Goal: Task Accomplishment & Management: Use online tool/utility

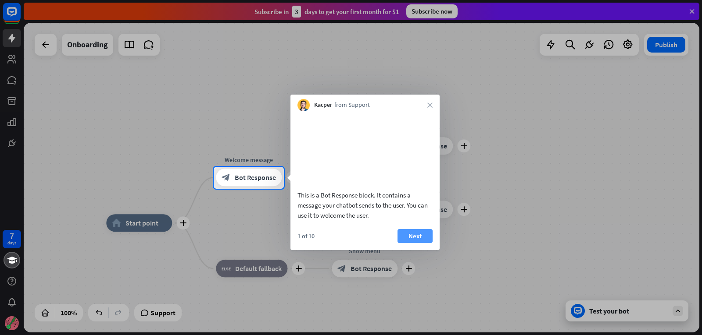
click at [413, 243] on button "Next" at bounding box center [414, 236] width 35 height 14
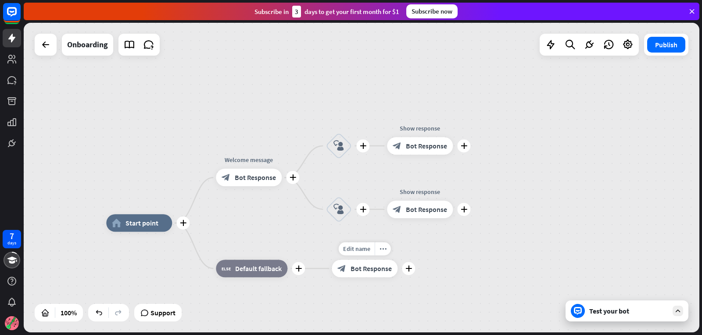
click at [397, 260] on div "Edit name more_horiz plus Show menu block_bot_response Bot Response" at bounding box center [364, 269] width 66 height 18
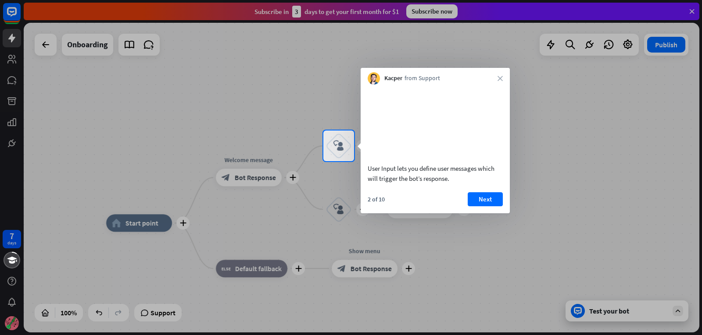
click at [413, 246] on div at bounding box center [351, 248] width 702 height 174
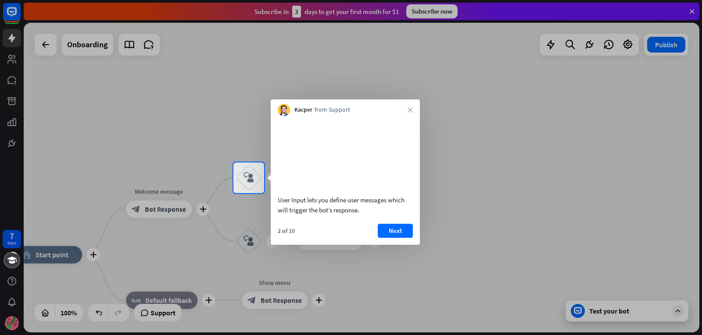
click at [413, 245] on div "2 of 10 Next" at bounding box center [345, 234] width 149 height 21
click at [402, 238] on button "Next" at bounding box center [395, 231] width 35 height 14
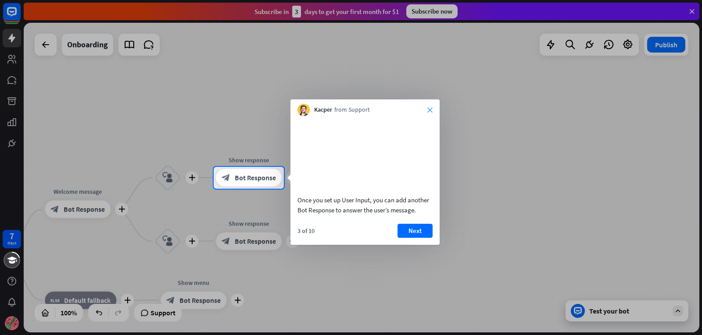
click at [430, 109] on icon "close" at bounding box center [429, 109] width 5 height 5
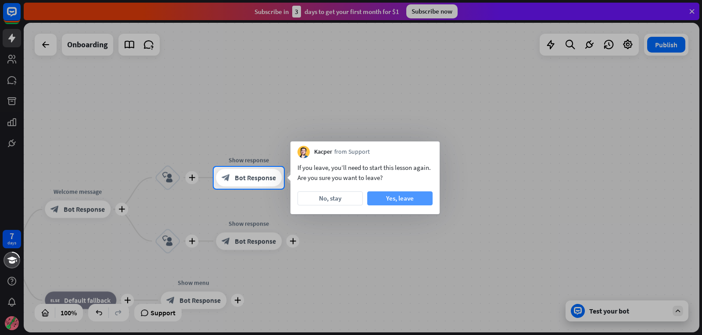
click at [376, 192] on button "Yes, leave" at bounding box center [399, 199] width 65 height 14
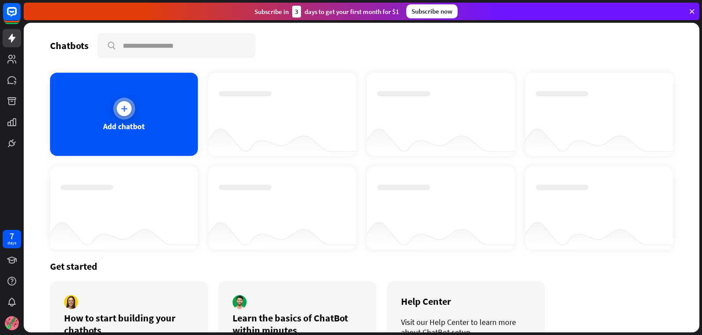
click at [176, 112] on div "Add chatbot" at bounding box center [124, 114] width 148 height 83
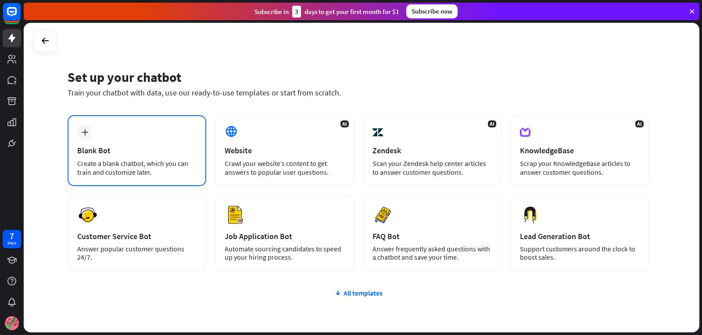
click at [78, 148] on div "Blank Bot" at bounding box center [136, 151] width 119 height 10
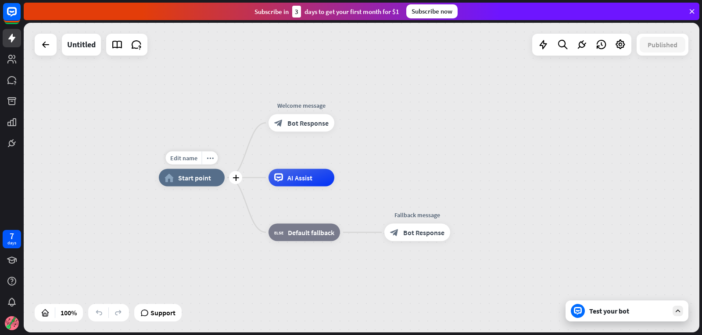
click at [176, 185] on div "home_2 Start point" at bounding box center [192, 178] width 66 height 18
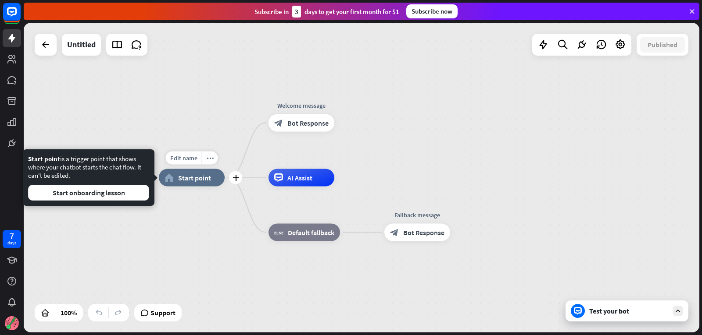
click at [177, 177] on div "home_2 Start point" at bounding box center [192, 178] width 66 height 18
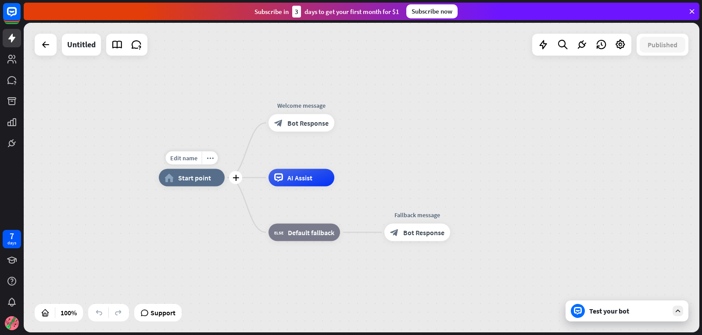
click at [177, 177] on div "home_2 Start point" at bounding box center [192, 178] width 66 height 18
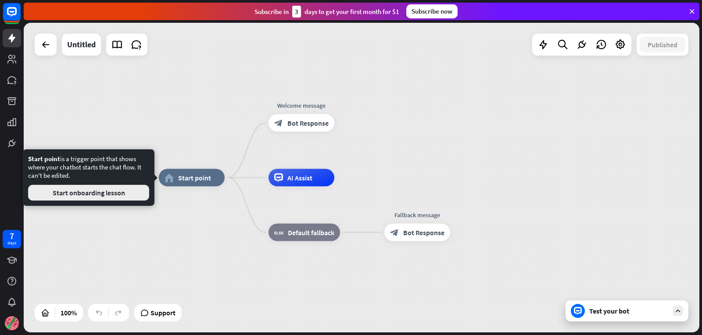
click at [137, 192] on button "Start onboarding lesson" at bounding box center [88, 193] width 121 height 16
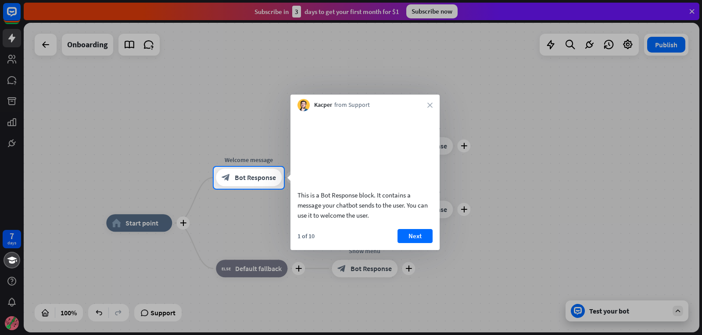
click at [116, 223] on div at bounding box center [351, 262] width 702 height 147
click at [418, 243] on button "Next" at bounding box center [414, 236] width 35 height 14
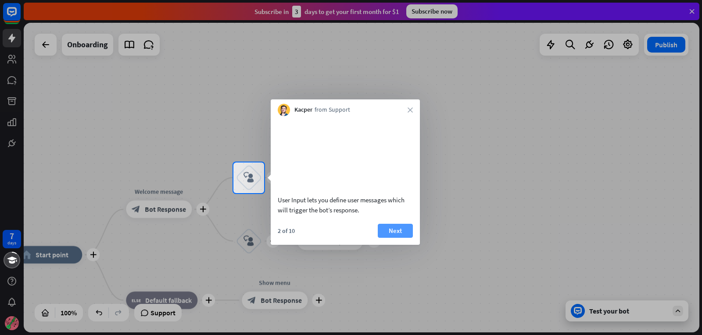
click at [408, 238] on button "Next" at bounding box center [395, 231] width 35 height 14
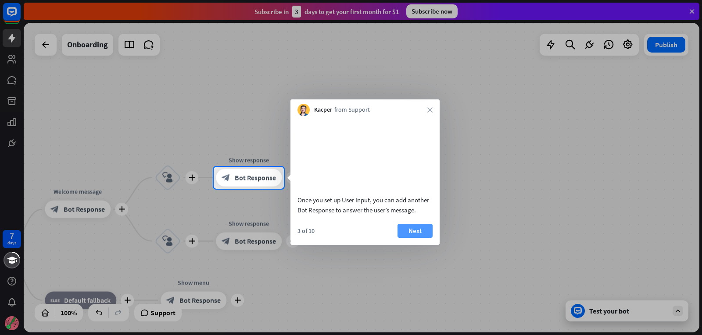
click at [403, 238] on button "Next" at bounding box center [414, 231] width 35 height 14
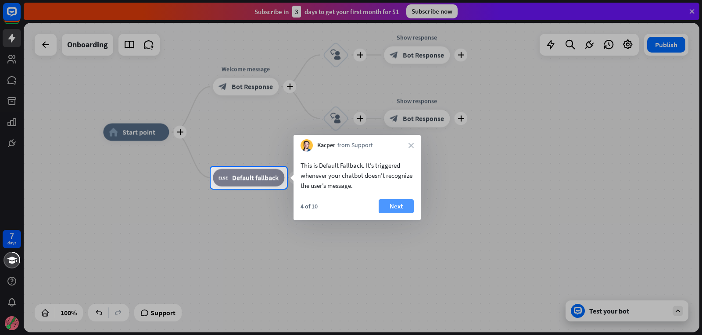
click at [397, 203] on button "Next" at bounding box center [395, 207] width 35 height 14
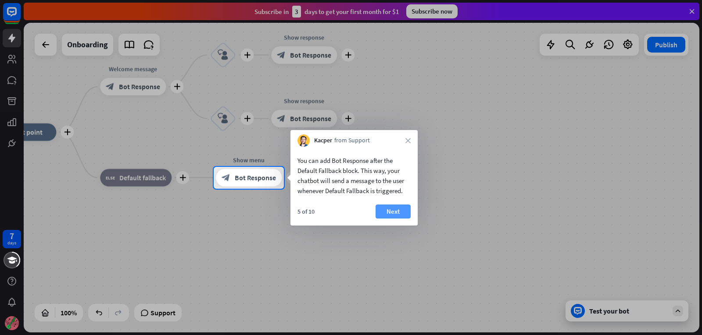
click at [401, 208] on button "Next" at bounding box center [392, 212] width 35 height 14
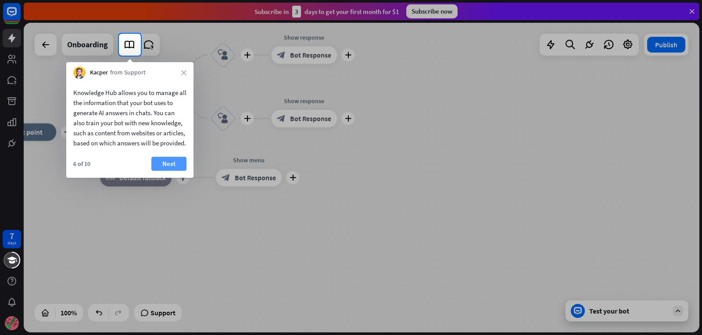
click at [175, 171] on button "Next" at bounding box center [168, 164] width 35 height 14
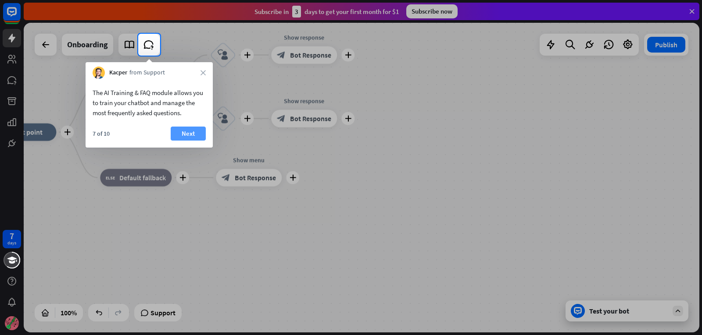
click at [186, 139] on button "Next" at bounding box center [188, 134] width 35 height 14
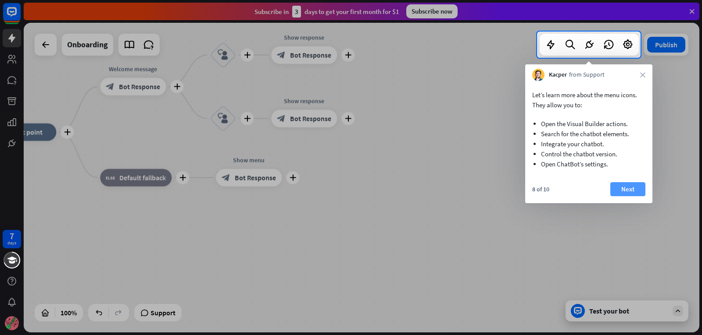
click at [641, 189] on button "Next" at bounding box center [627, 189] width 35 height 14
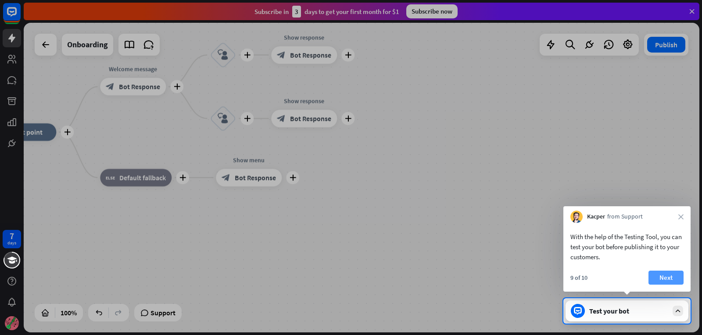
click at [657, 278] on button "Next" at bounding box center [665, 278] width 35 height 14
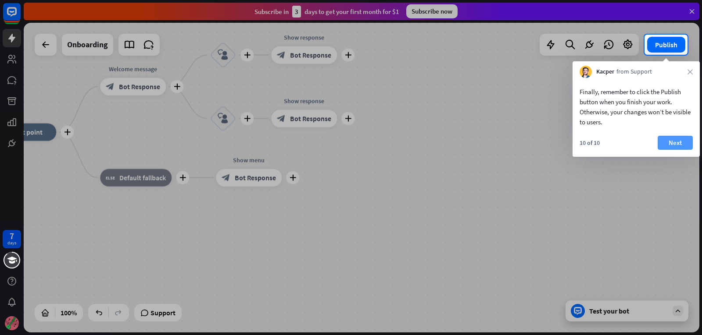
click at [675, 145] on button "Next" at bounding box center [674, 143] width 35 height 14
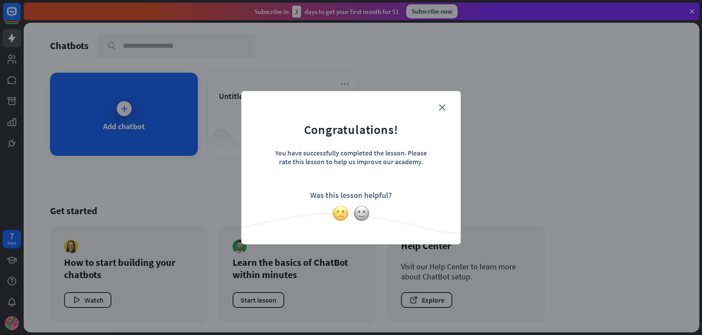
click at [338, 214] on img at bounding box center [340, 213] width 17 height 17
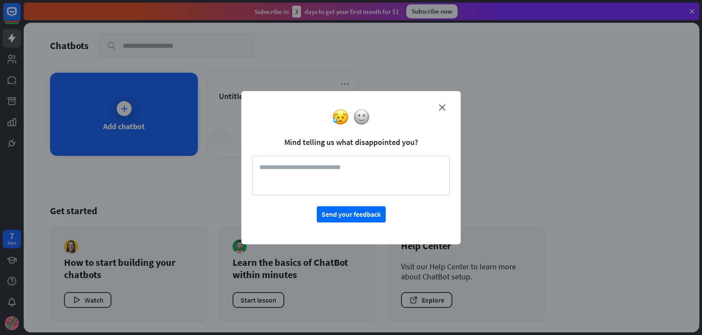
click at [294, 178] on textarea at bounding box center [350, 175] width 197 height 39
type textarea "**********"
click at [353, 218] on button "Send your feedback" at bounding box center [351, 215] width 69 height 16
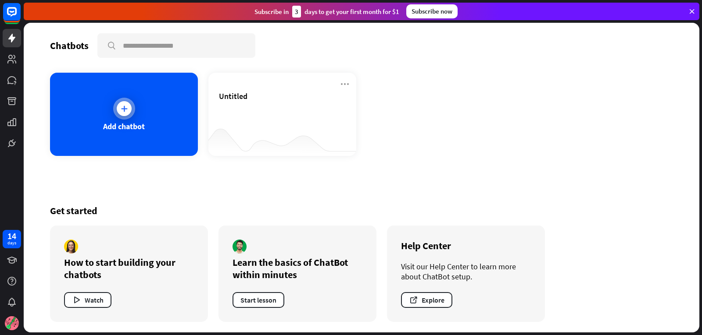
click at [135, 117] on div "Add chatbot" at bounding box center [124, 114] width 148 height 83
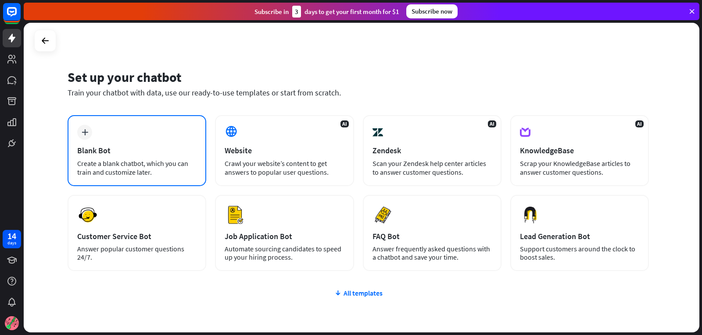
click at [198, 149] on div "plus Blank Bot Create a blank chatbot, which you can train and customize later." at bounding box center [137, 150] width 139 height 71
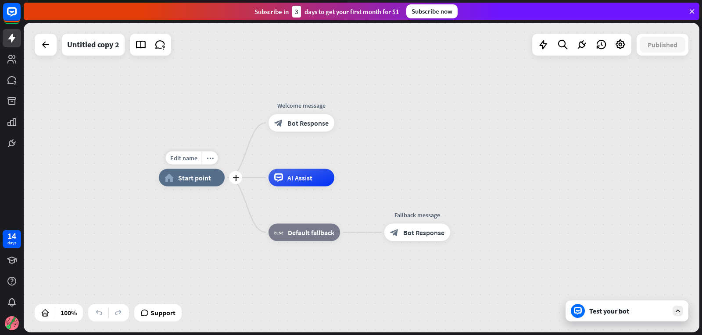
click at [212, 185] on div "home_2 Start point" at bounding box center [192, 178] width 66 height 18
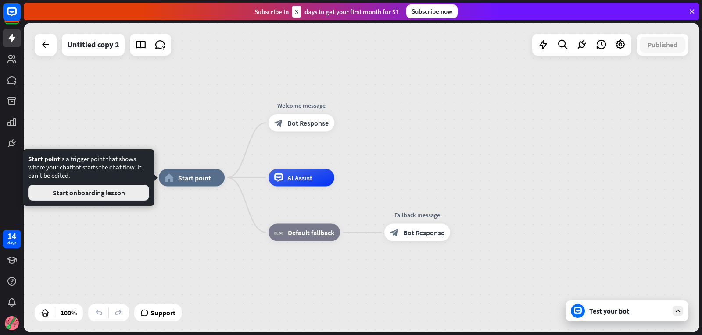
click at [103, 195] on button "Start onboarding lesson" at bounding box center [88, 193] width 121 height 16
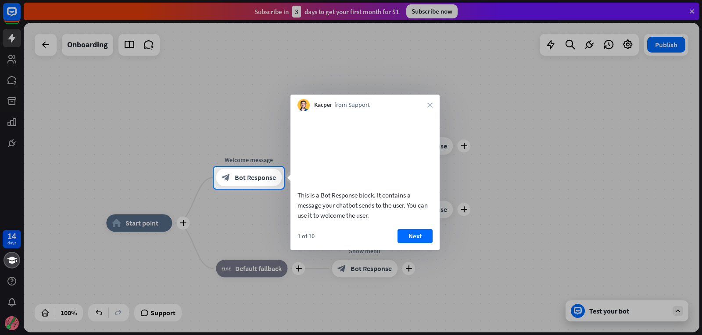
click at [422, 103] on div "Kacper from Support close" at bounding box center [364, 103] width 149 height 17
click at [434, 108] on div "Kacper from Support close" at bounding box center [364, 103] width 149 height 17
click at [430, 105] on icon "close" at bounding box center [429, 105] width 5 height 5
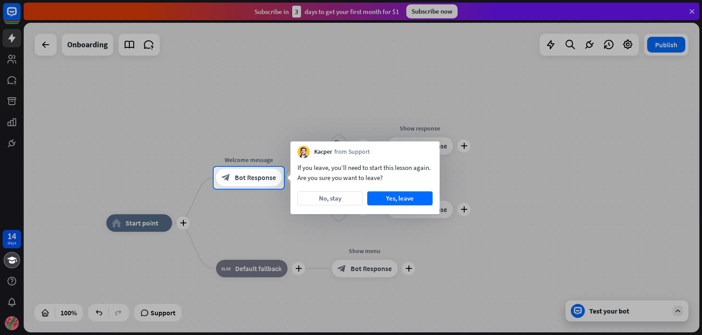
click at [430, 105] on div at bounding box center [351, 83] width 702 height 167
click at [385, 196] on button "Yes, leave" at bounding box center [399, 199] width 65 height 14
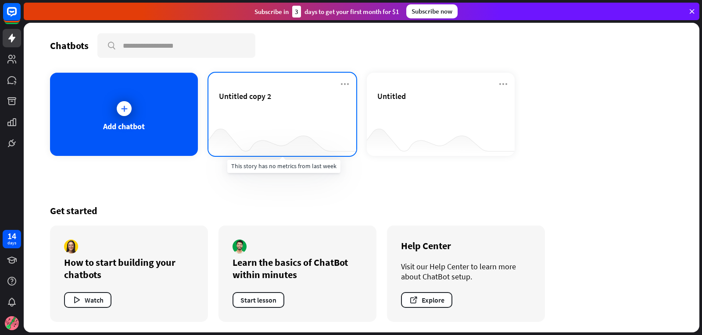
click at [349, 135] on div at bounding box center [282, 139] width 148 height 34
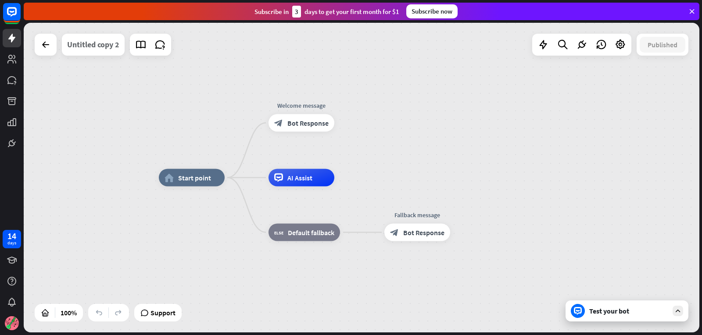
click at [70, 42] on div "Untitled copy 2" at bounding box center [93, 45] width 52 height 22
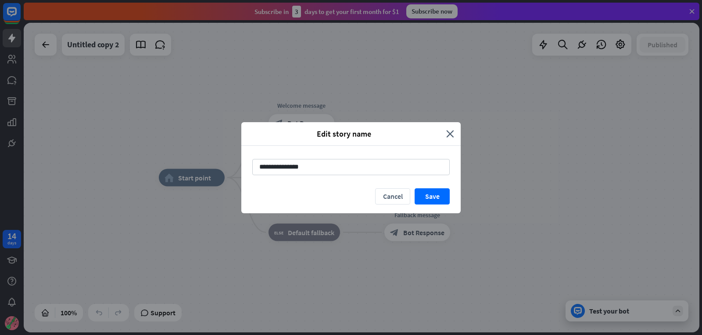
drag, startPoint x: 320, startPoint y: 171, endPoint x: 59, endPoint y: 164, distance: 260.5
click at [59, 164] on div "**********" at bounding box center [351, 167] width 702 height 335
type input "**********"
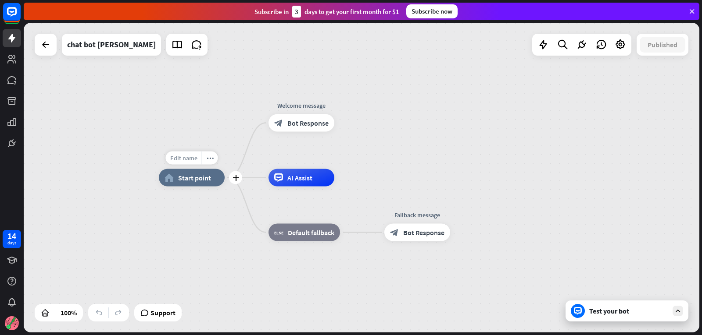
click at [193, 156] on span "Edit name" at bounding box center [183, 158] width 27 height 8
type input "**********"
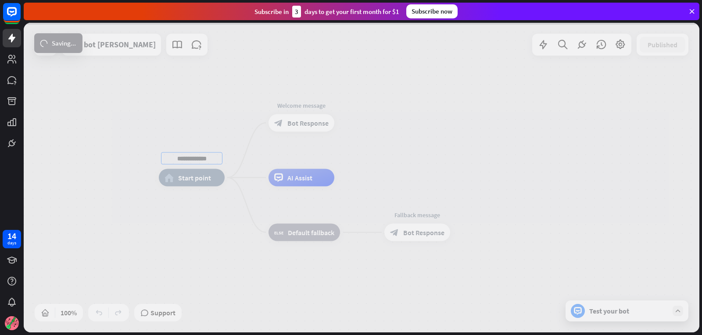
click at [235, 214] on div "**********" at bounding box center [361, 178] width 675 height 310
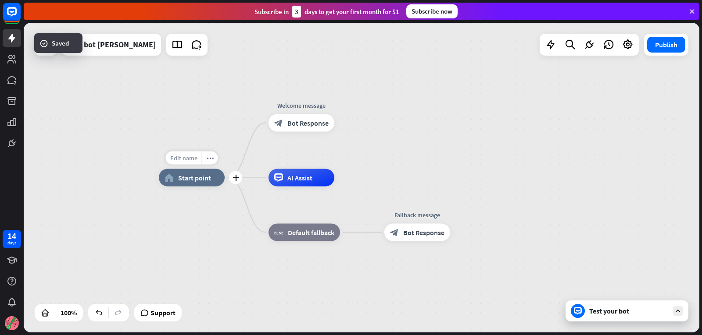
click at [196, 161] on span "Edit name" at bounding box center [183, 158] width 27 height 8
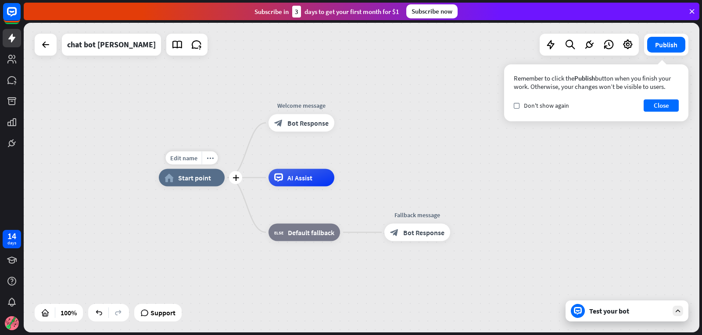
click at [200, 180] on span "Start point" at bounding box center [194, 178] width 33 height 9
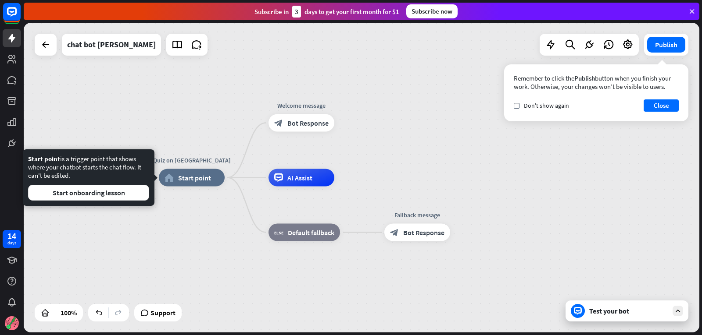
click at [249, 180] on div "Edit name more_horiz Quiz on India home_2 Start point Welcome message block_bot…" at bounding box center [496, 333] width 675 height 310
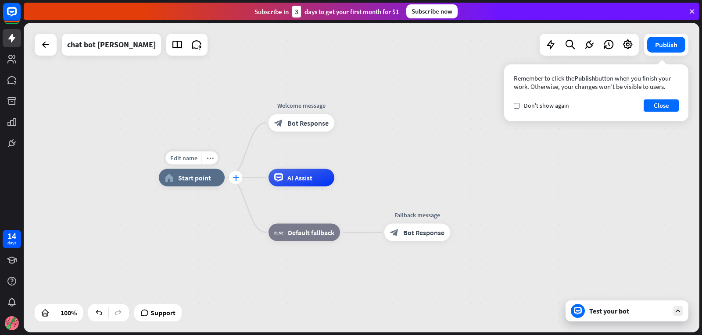
click at [236, 179] on icon "plus" at bounding box center [235, 178] width 7 height 6
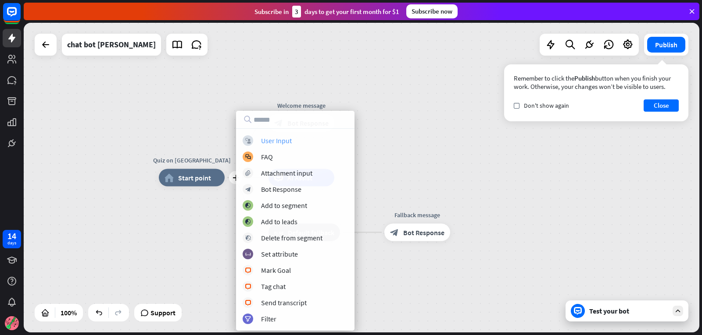
click at [253, 144] on div "block_user_input User Input" at bounding box center [294, 140] width 105 height 11
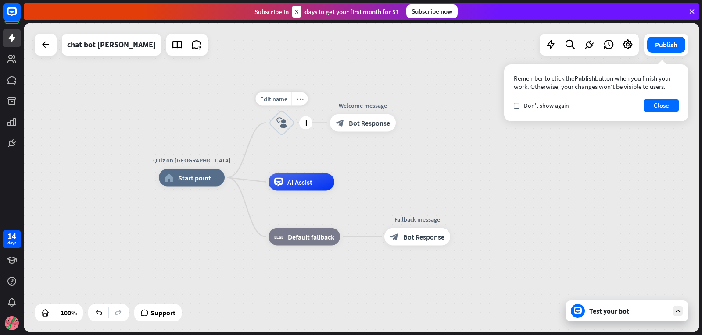
click at [278, 121] on icon "block_user_input" at bounding box center [281, 123] width 11 height 11
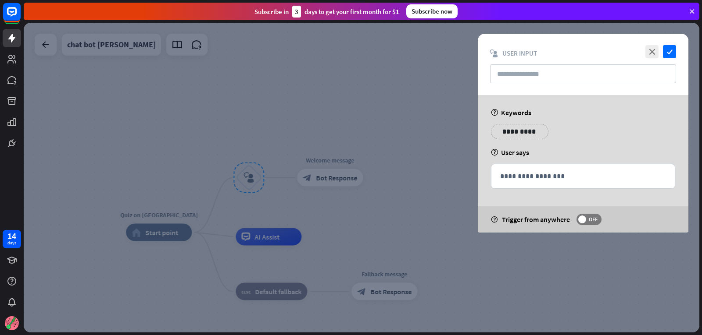
click at [403, 209] on div at bounding box center [361, 178] width 675 height 310
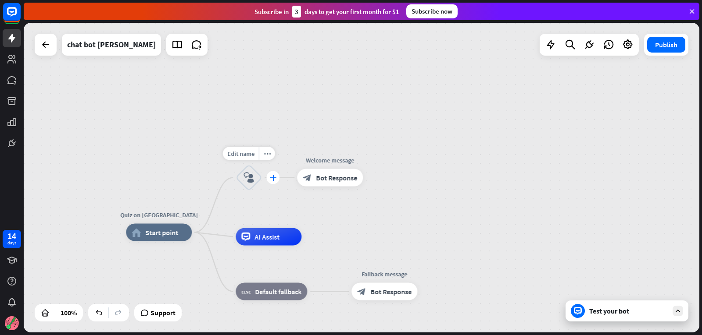
click at [273, 181] on div "plus" at bounding box center [272, 177] width 13 height 13
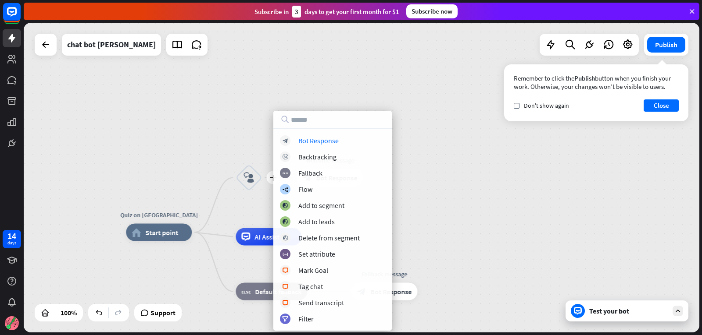
click at [284, 95] on div "Quiz on India home_2 Start point plus block_user_input Welcome message block_bo…" at bounding box center [361, 178] width 675 height 310
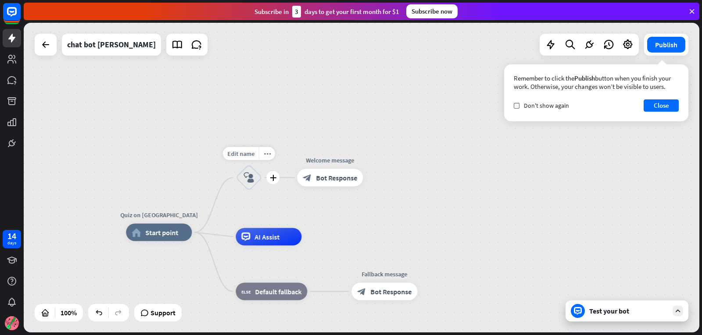
click at [249, 177] on icon "block_user_input" at bounding box center [248, 178] width 11 height 11
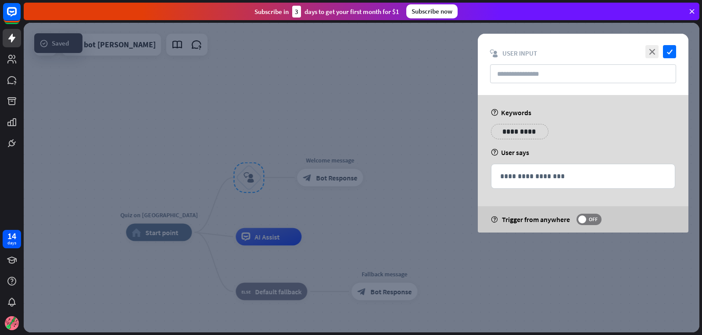
click at [443, 144] on div at bounding box center [361, 178] width 675 height 310
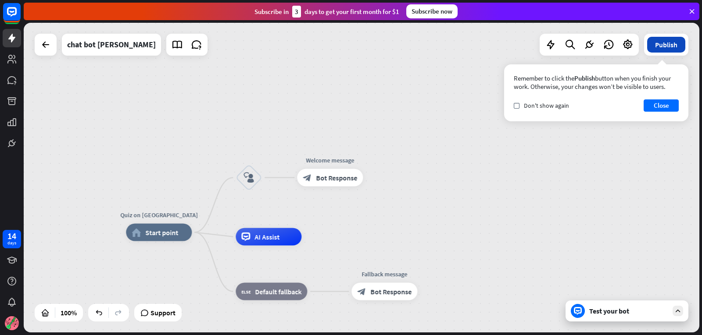
click at [673, 49] on button "Publish" at bounding box center [666, 45] width 38 height 16
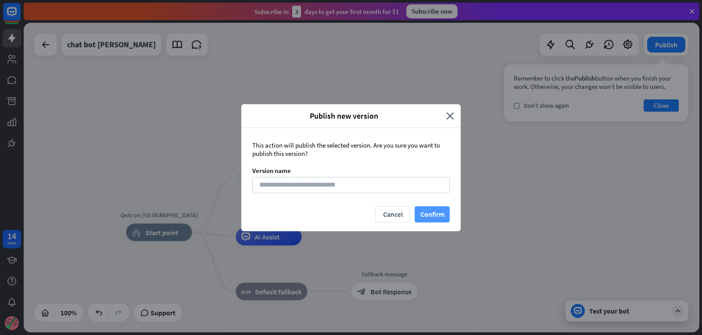
click at [442, 214] on button "Confirm" at bounding box center [431, 215] width 35 height 16
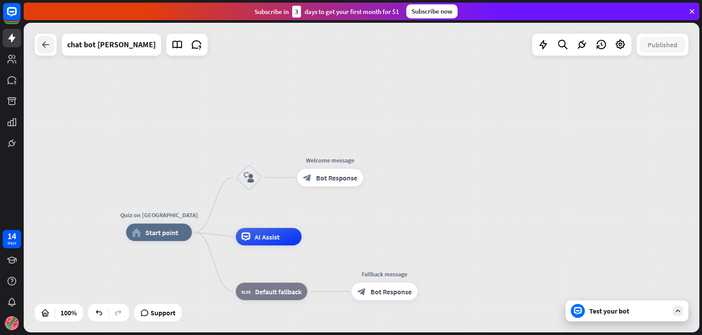
click at [46, 47] on icon at bounding box center [45, 44] width 11 height 11
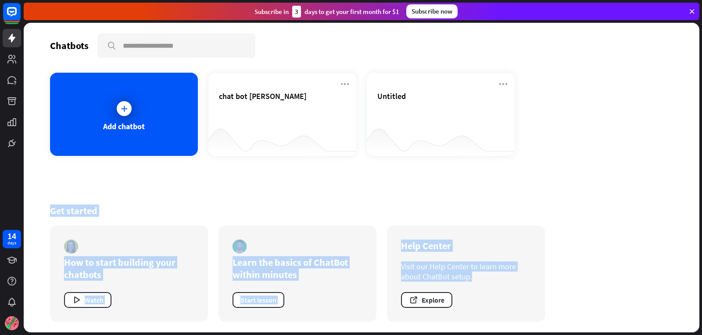
drag, startPoint x: 638, startPoint y: 150, endPoint x: 596, endPoint y: 242, distance: 101.1
click at [597, 286] on div "Chatbots search Add chatbot chat bot [PERSON_NAME] Untitled Get started How to …" at bounding box center [361, 178] width 675 height 310
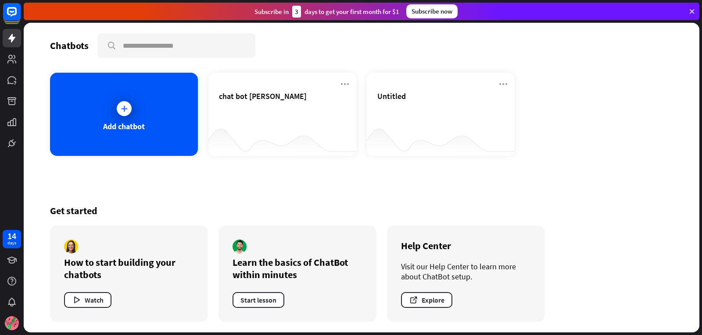
click at [318, 163] on div "Chatbots search Add chatbot chat bot [PERSON_NAME] Untitled Get started How to …" at bounding box center [361, 178] width 675 height 310
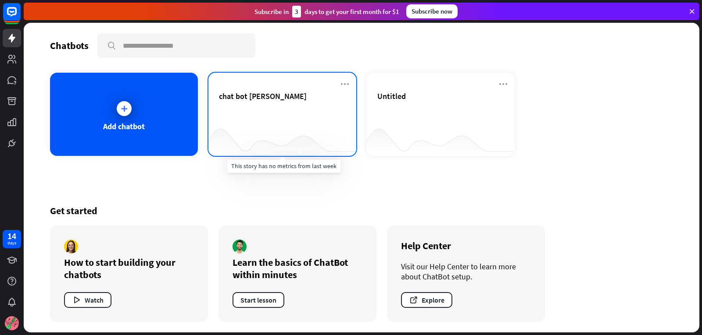
click at [265, 128] on div at bounding box center [282, 139] width 148 height 34
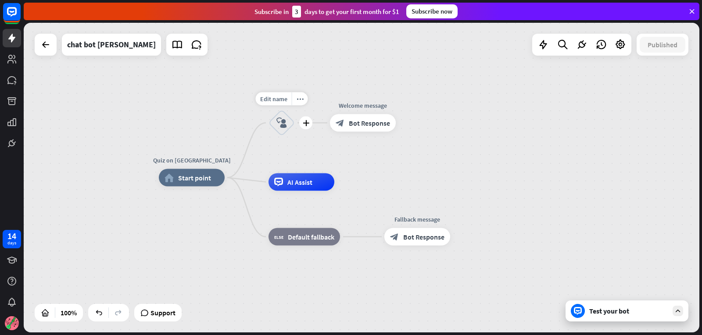
click at [275, 121] on div "block_user_input" at bounding box center [281, 123] width 26 height 26
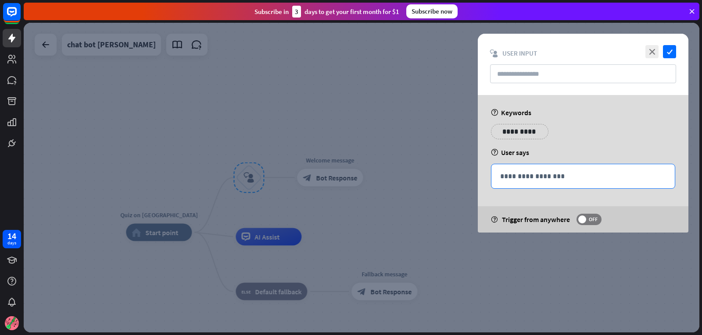
click at [607, 178] on p "**********" at bounding box center [583, 176] width 166 height 11
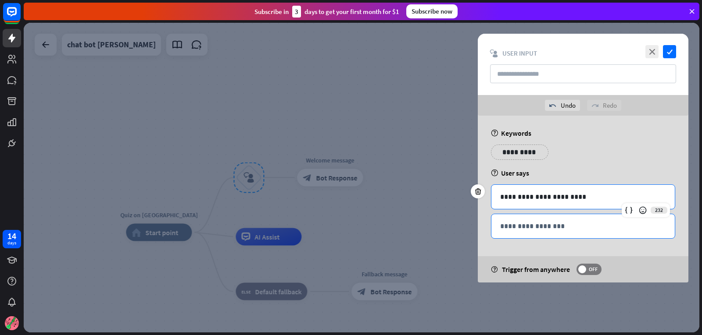
click at [614, 228] on p "**********" at bounding box center [583, 226] width 166 height 11
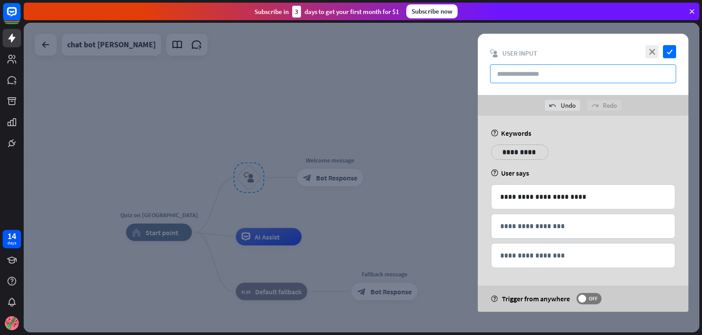
click at [518, 74] on input "text" at bounding box center [583, 73] width 186 height 19
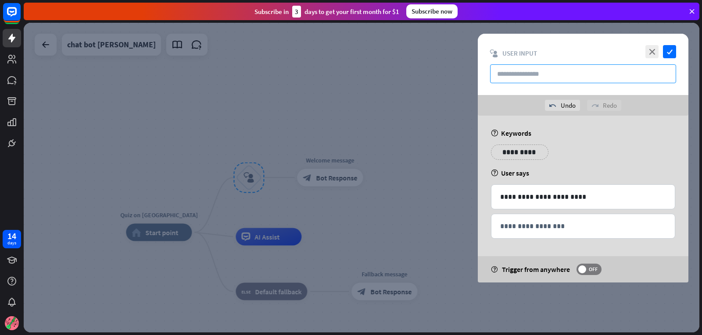
click at [518, 74] on input "text" at bounding box center [583, 73] width 186 height 19
type input "*"
click at [673, 57] on icon "check" at bounding box center [669, 51] width 13 height 13
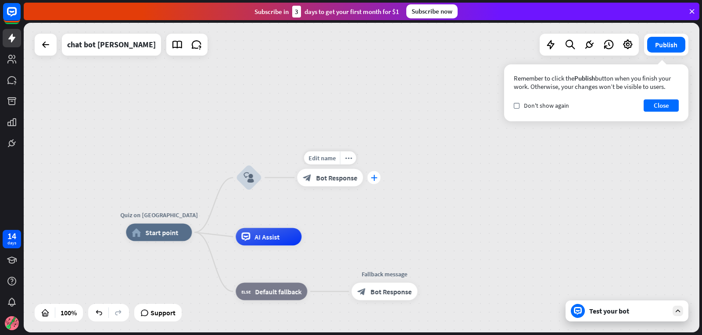
click at [373, 177] on icon "plus" at bounding box center [374, 178] width 7 height 6
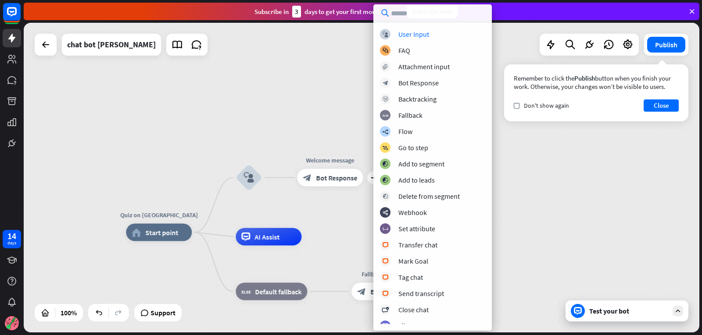
click at [340, 67] on div "Quiz on [GEOGRAPHIC_DATA] home_2 Start point block_user_input plus Welcome mess…" at bounding box center [361, 178] width 675 height 310
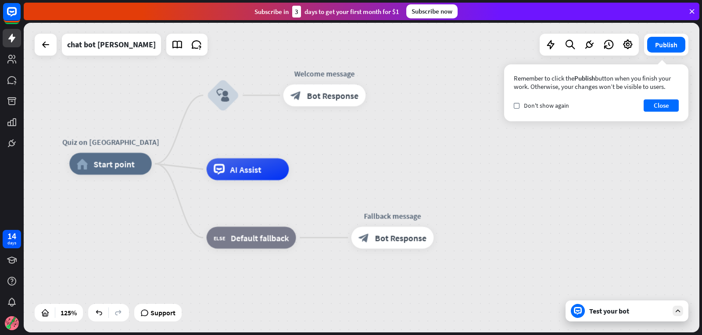
drag, startPoint x: 423, startPoint y: 160, endPoint x: 503, endPoint y: 221, distance: 101.3
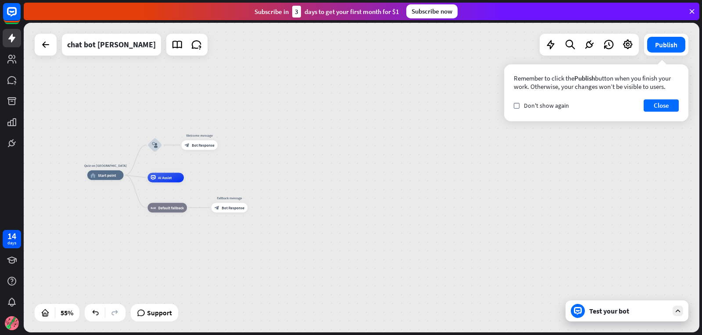
drag, startPoint x: 495, startPoint y: 209, endPoint x: 260, endPoint y: 188, distance: 236.0
click at [260, 188] on div "Quiz on [GEOGRAPHIC_DATA] home_2 Start point block_user_input Welcome message b…" at bounding box center [272, 260] width 371 height 171
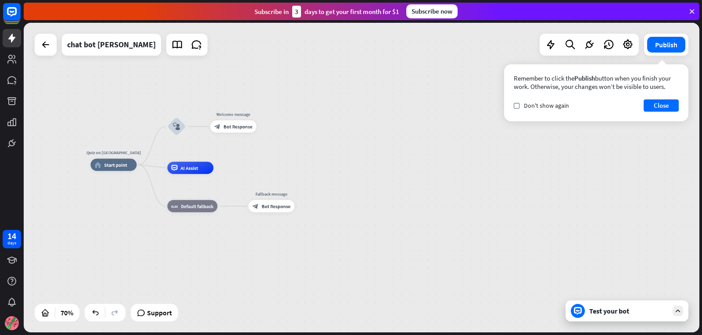
drag, startPoint x: 287, startPoint y: 209, endPoint x: 345, endPoint y: 208, distance: 57.5
click at [345, 208] on div "Quiz on [GEOGRAPHIC_DATA] home_2 Start point block_user_input Welcome message b…" at bounding box center [326, 273] width 473 height 217
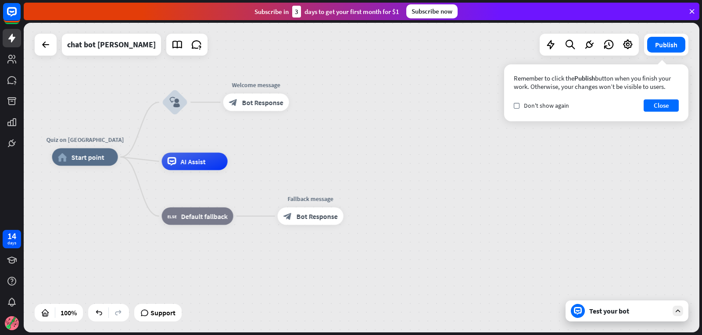
drag, startPoint x: 315, startPoint y: 171, endPoint x: 385, endPoint y: 171, distance: 69.7
click at [388, 173] on div "Quiz on [GEOGRAPHIC_DATA] home_2 Start point block_user_input Welcome message b…" at bounding box center [389, 312] width 675 height 310
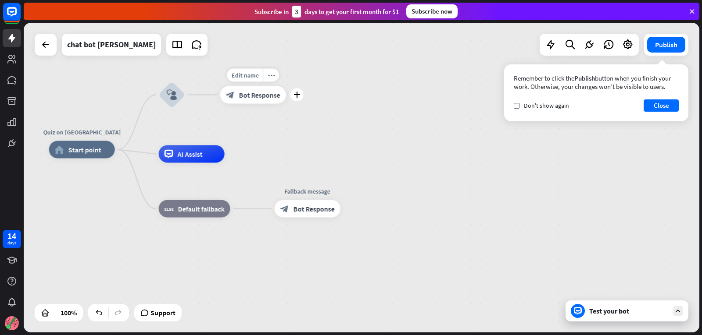
click at [233, 96] on icon "block_bot_response" at bounding box center [230, 94] width 9 height 9
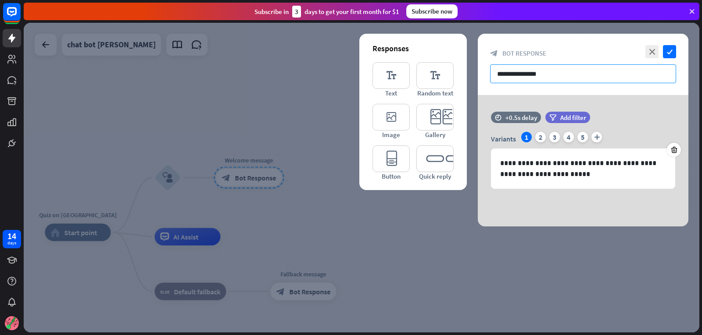
click at [548, 78] on input "**********" at bounding box center [583, 73] width 186 height 19
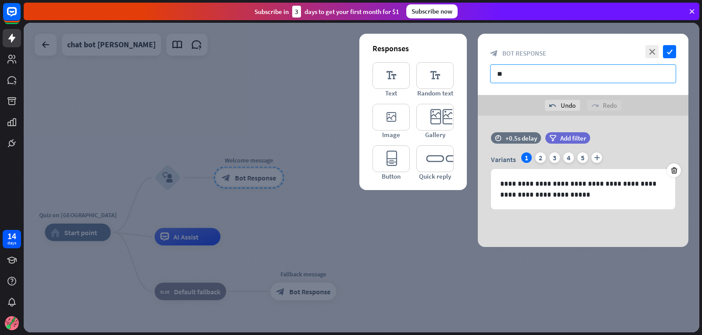
type input "*"
click at [378, 80] on icon "editor_text" at bounding box center [390, 75] width 37 height 27
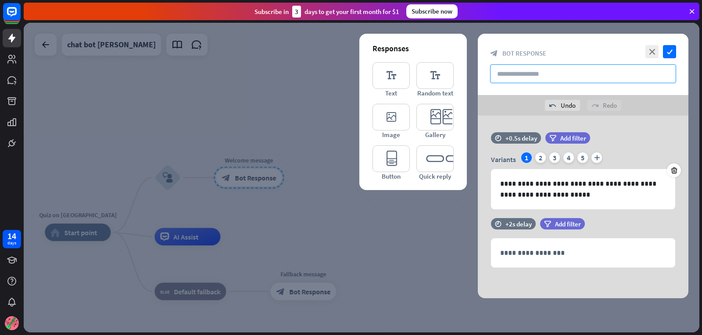
click at [533, 81] on input "text" at bounding box center [583, 73] width 186 height 19
type input "*"
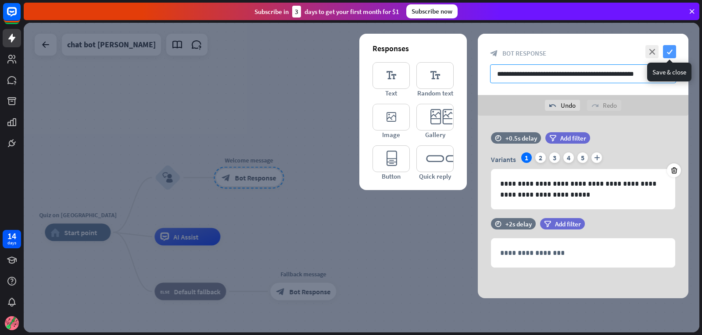
type input "**********"
click at [674, 53] on icon "check" at bounding box center [669, 51] width 13 height 13
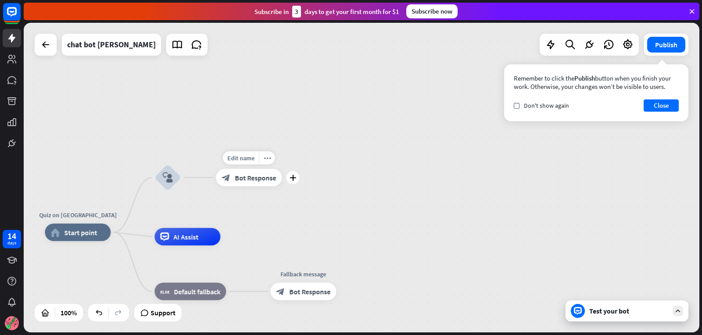
click at [281, 185] on div "Edit name more_horiz plus block_bot_response Bot Response" at bounding box center [249, 178] width 66 height 18
click at [296, 180] on icon "plus" at bounding box center [292, 178] width 7 height 6
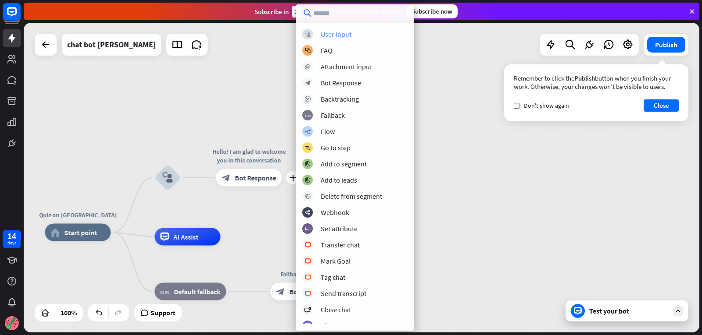
click at [376, 37] on div "block_user_input User Input" at bounding box center [354, 34] width 105 height 11
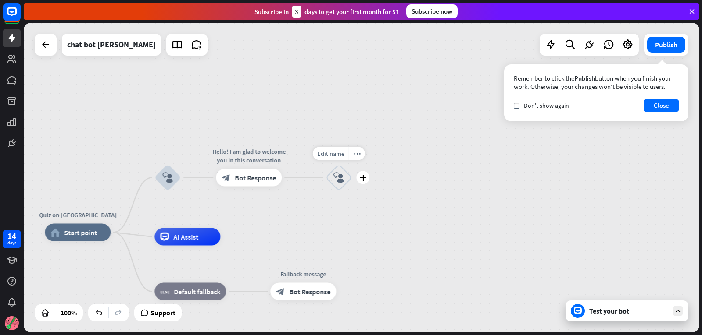
click at [343, 185] on div "block_user_input" at bounding box center [338, 178] width 26 height 26
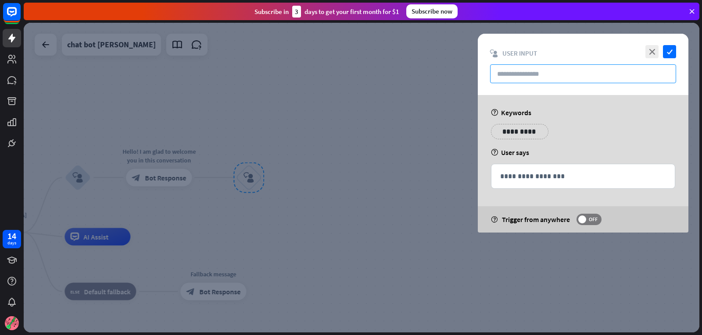
click at [601, 79] on input "text" at bounding box center [583, 73] width 186 height 19
click at [656, 49] on icon "close" at bounding box center [651, 51] width 13 height 13
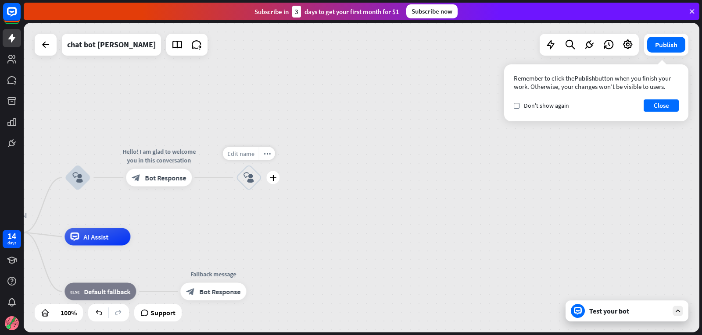
click at [239, 150] on span "Edit name" at bounding box center [240, 154] width 27 height 8
click at [252, 120] on div "Quiz on [GEOGRAPHIC_DATA] home_2 Start point block_user_input Hello! I am glad …" at bounding box center [361, 178] width 675 height 310
click at [257, 179] on div "block_user_input" at bounding box center [248, 178] width 26 height 26
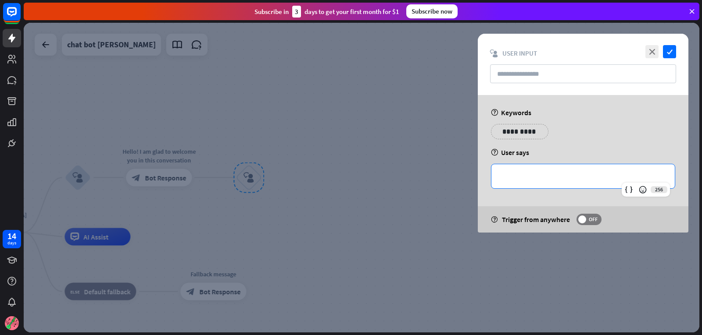
click at [535, 176] on p "**********" at bounding box center [583, 176] width 166 height 11
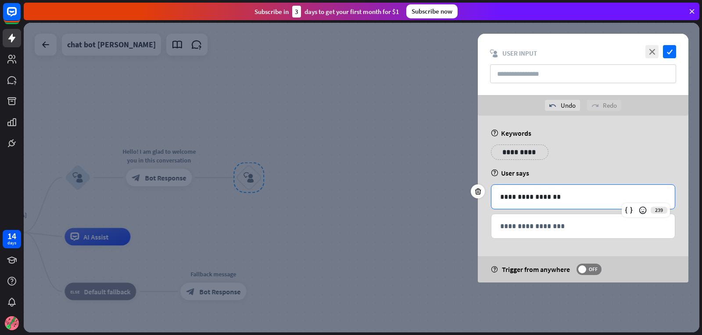
click at [579, 188] on div "**********" at bounding box center [582, 197] width 183 height 24
click at [407, 252] on div at bounding box center [361, 178] width 675 height 310
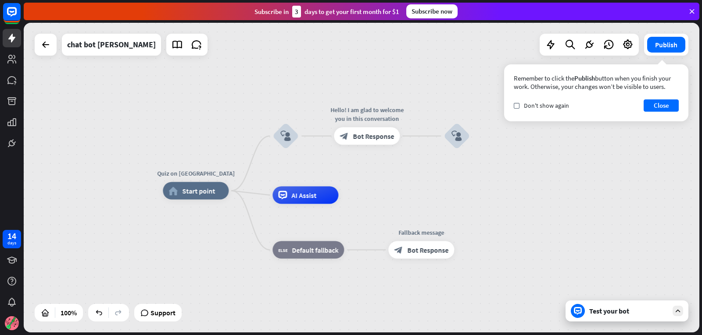
drag, startPoint x: 333, startPoint y: 249, endPoint x: 541, endPoint y: 208, distance: 212.0
click at [221, 192] on div "home_2 Start point" at bounding box center [196, 191] width 66 height 18
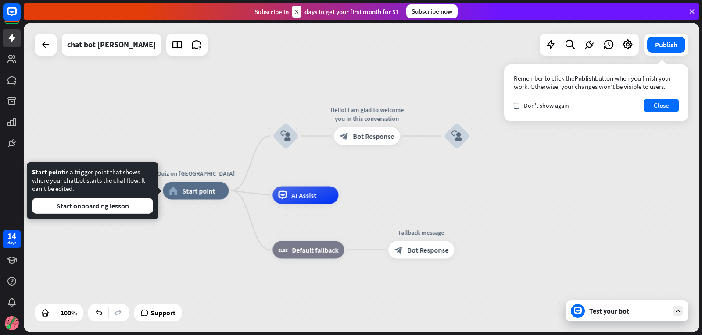
click at [159, 107] on div "Quiz on [GEOGRAPHIC_DATA] home_2 Start point block_user_input Hello! I am glad …" at bounding box center [361, 178] width 675 height 310
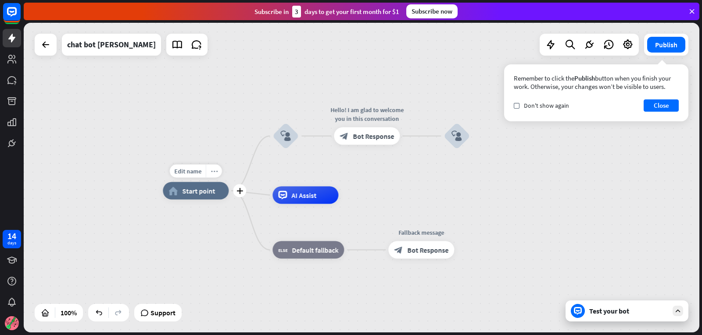
click at [215, 170] on icon "more_horiz" at bounding box center [213, 171] width 7 height 7
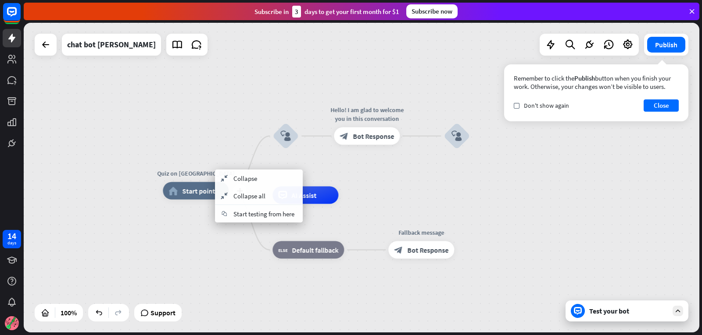
click at [202, 174] on div "Quiz on [GEOGRAPHIC_DATA]" at bounding box center [195, 173] width 79 height 9
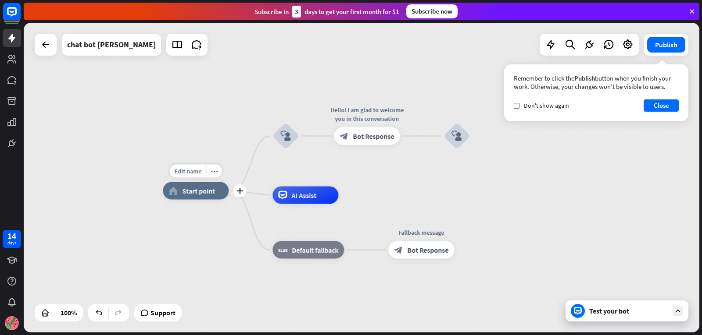
click at [202, 174] on div "Edit name" at bounding box center [188, 171] width 36 height 13
type input "*"
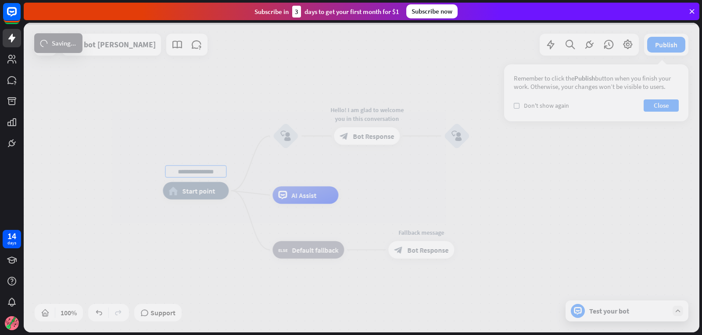
click at [220, 116] on div "home_2 Start point block_user_input Hello! I am glad to welcome you in this con…" at bounding box center [361, 178] width 675 height 310
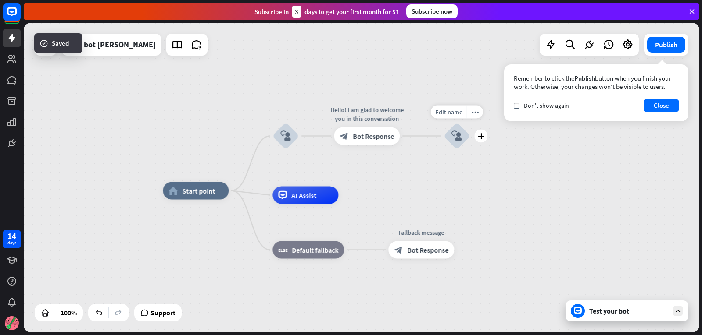
click at [448, 133] on div "block_user_input" at bounding box center [456, 136] width 26 height 26
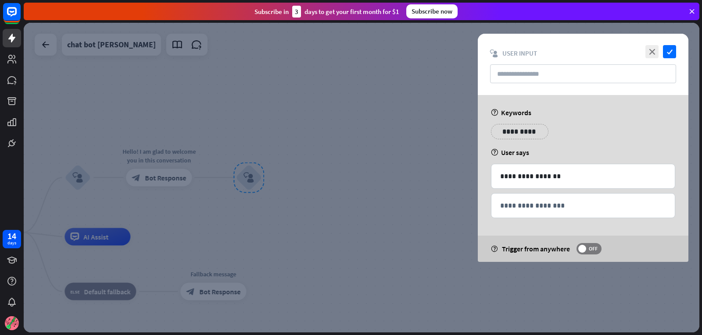
click at [350, 244] on div at bounding box center [361, 178] width 675 height 310
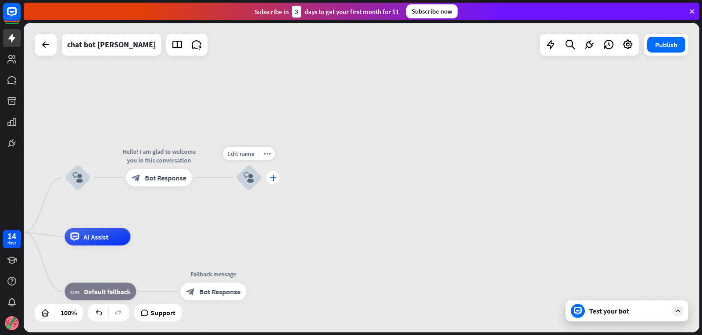
click at [271, 181] on icon "plus" at bounding box center [273, 178] width 7 height 6
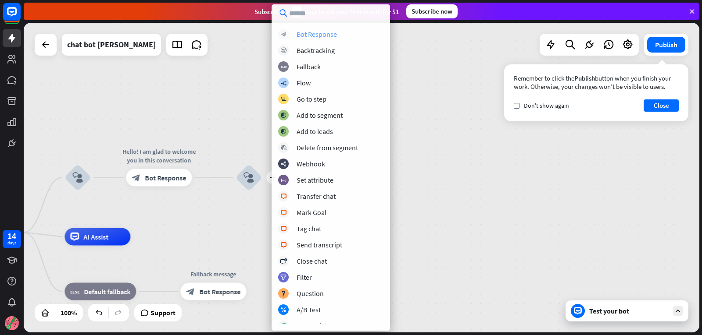
click at [368, 36] on div "block_bot_response Bot Response" at bounding box center [330, 34] width 105 height 11
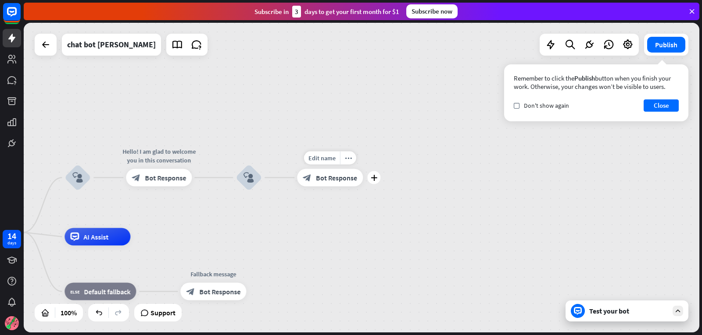
click at [330, 180] on span "Bot Response" at bounding box center [336, 178] width 41 height 9
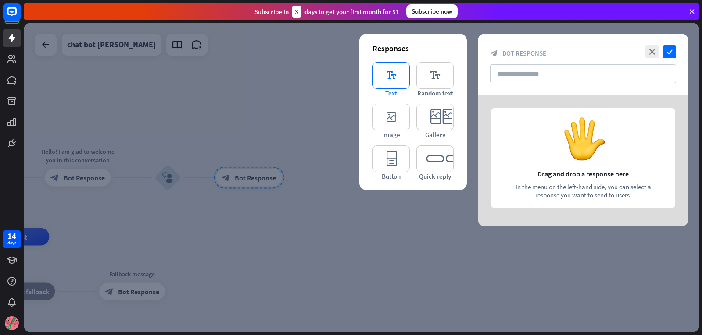
click at [389, 73] on icon "editor_text" at bounding box center [390, 75] width 37 height 27
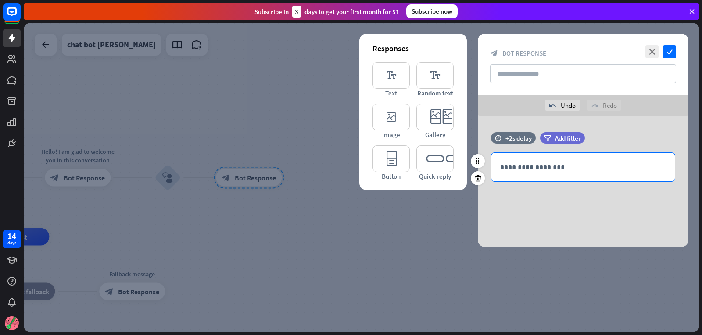
click at [598, 166] on p "**********" at bounding box center [583, 167] width 166 height 11
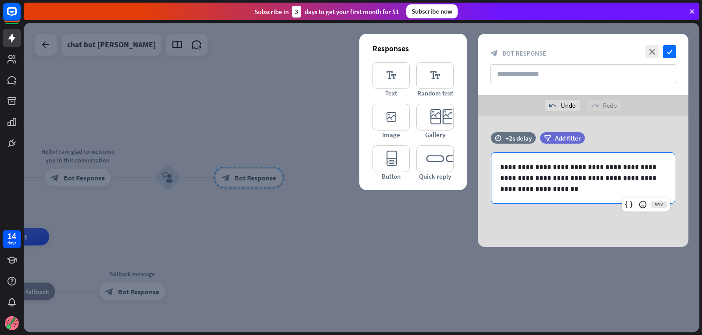
click at [606, 249] on div at bounding box center [361, 178] width 675 height 310
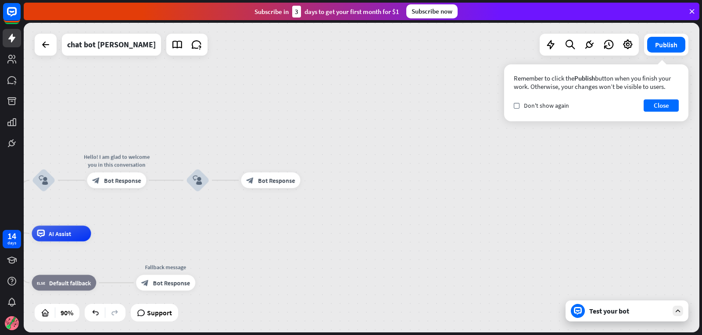
click at [657, 316] on div "Test your bot" at bounding box center [626, 311] width 123 height 21
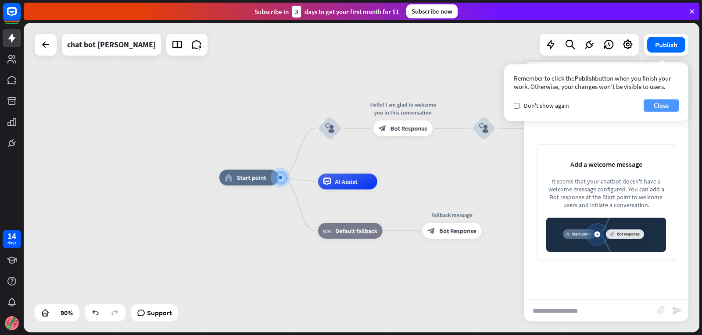
click at [648, 110] on button "Close" at bounding box center [660, 106] width 35 height 12
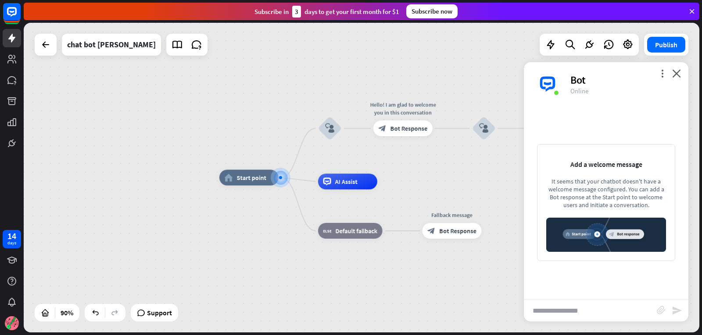
click at [630, 139] on div "Add a welcome message It seems that your chatbot doesn't have a welcome message…" at bounding box center [606, 202] width 164 height 193
click at [318, 190] on div "Edit name more_horiz plus AI Assist" at bounding box center [347, 182] width 59 height 16
click at [285, 180] on div "plus" at bounding box center [288, 178] width 12 height 12
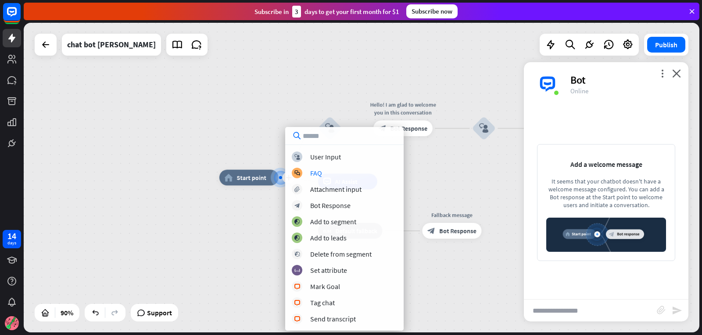
click at [142, 145] on div "plus home_2 Start point block_user_input Hello! I am glad to welcome you in thi…" at bounding box center [361, 178] width 675 height 310
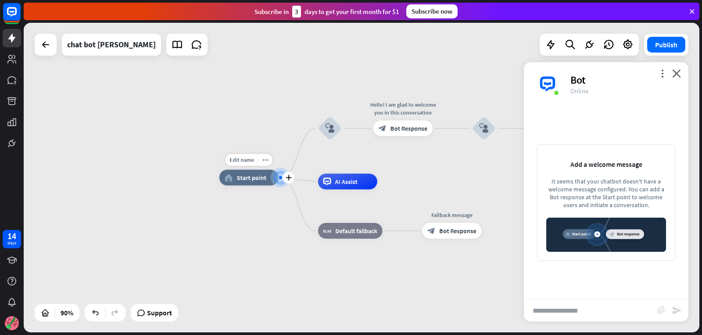
click at [257, 179] on span "Start point" at bounding box center [251, 178] width 30 height 8
click at [205, 118] on div "home_2 Start point block_user_input Hello! I am glad to welcome you in this con…" at bounding box center [361, 178] width 675 height 310
click at [321, 136] on div "block_user_input" at bounding box center [330, 129] width 24 height 24
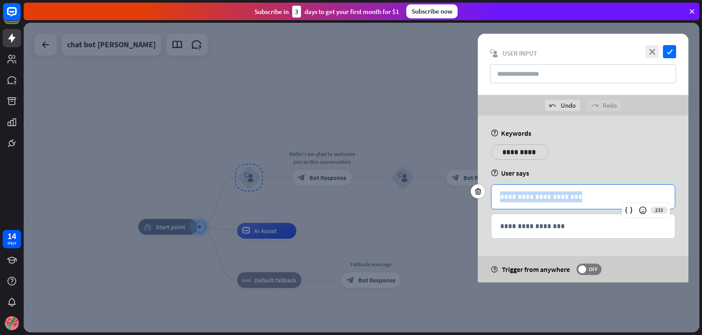
drag, startPoint x: 585, startPoint y: 175, endPoint x: 451, endPoint y: 192, distance: 135.4
click at [451, 192] on div "**********" at bounding box center [361, 178] width 675 height 310
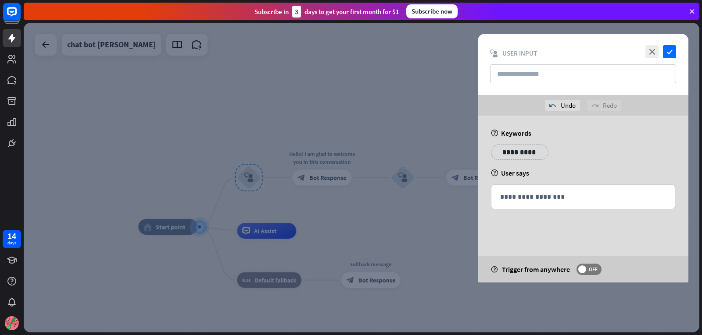
click at [336, 129] on div at bounding box center [361, 178] width 675 height 310
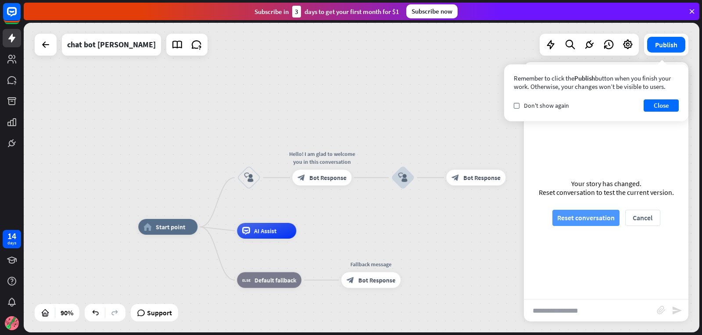
click at [605, 219] on button "Reset conversation" at bounding box center [585, 218] width 67 height 16
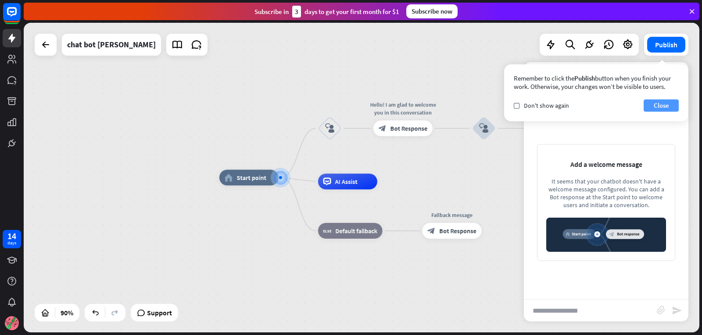
click at [669, 102] on button "Close" at bounding box center [660, 106] width 35 height 12
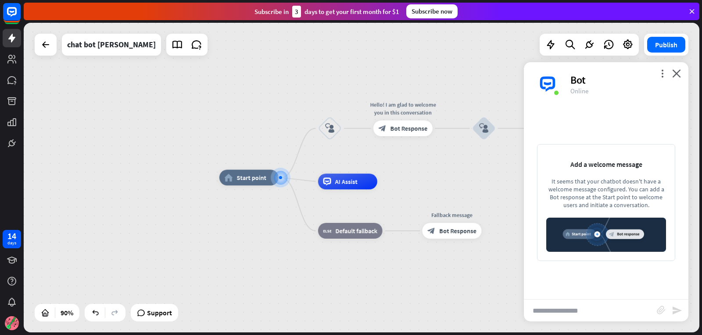
click at [644, 228] on img at bounding box center [606, 235] width 120 height 34
click at [329, 127] on icon "block_user_input" at bounding box center [330, 129] width 10 height 10
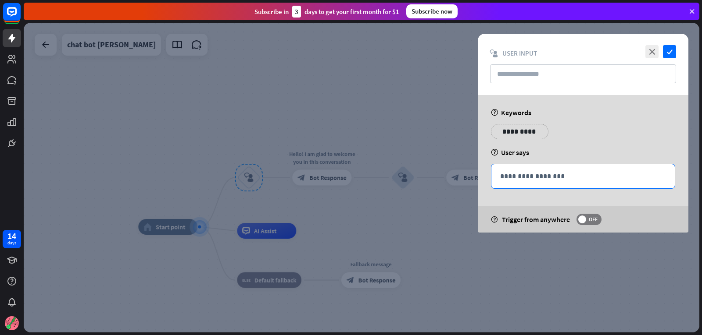
click at [509, 173] on p "**********" at bounding box center [583, 176] width 166 height 11
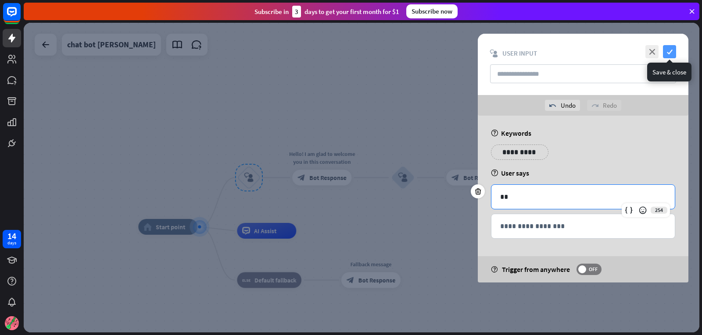
click at [673, 51] on icon "check" at bounding box center [669, 51] width 13 height 13
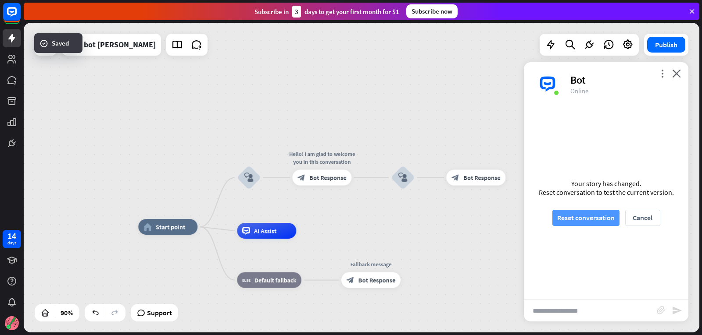
click at [565, 214] on button "Reset conversation" at bounding box center [585, 218] width 67 height 16
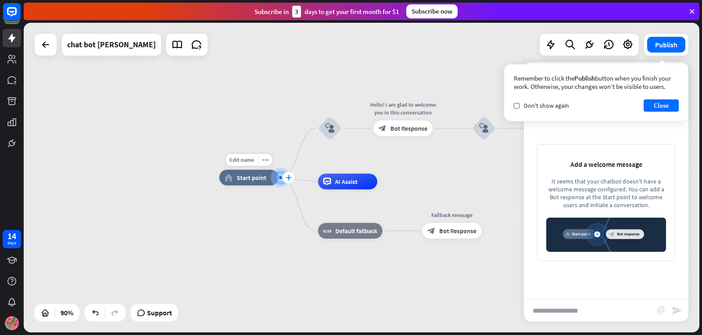
click at [286, 180] on icon "plus" at bounding box center [288, 178] width 6 height 6
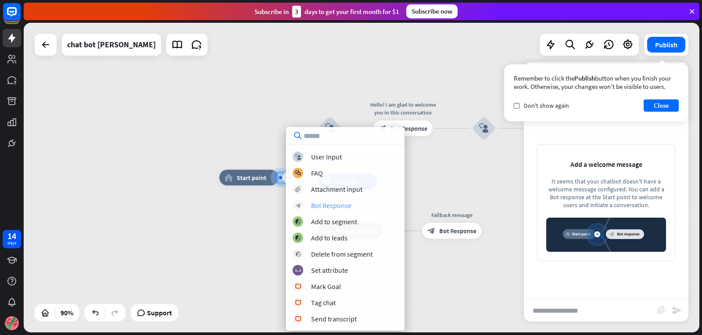
click at [315, 206] on div "Bot Response" at bounding box center [331, 205] width 40 height 9
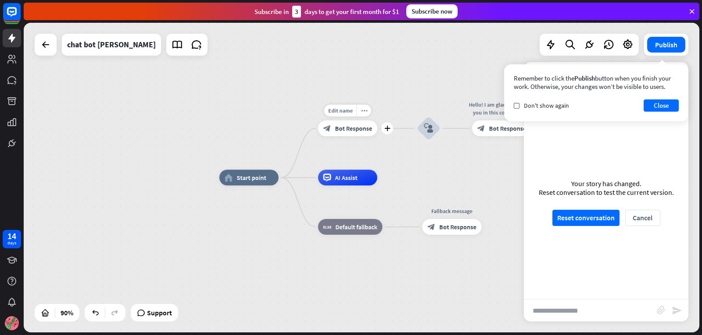
click at [363, 128] on span "Bot Response" at bounding box center [353, 129] width 37 height 8
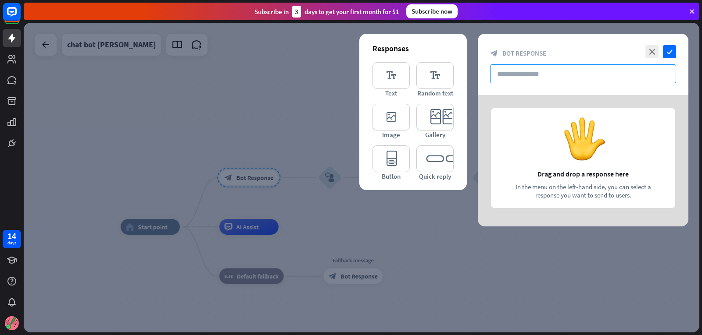
click at [620, 73] on input "text" at bounding box center [583, 73] width 186 height 19
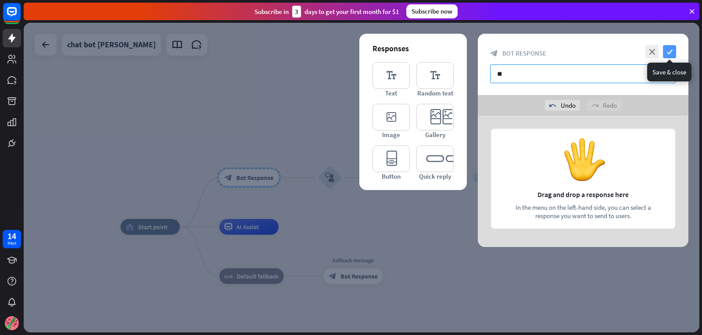
type input "**"
click at [670, 45] on icon "check" at bounding box center [669, 51] width 13 height 13
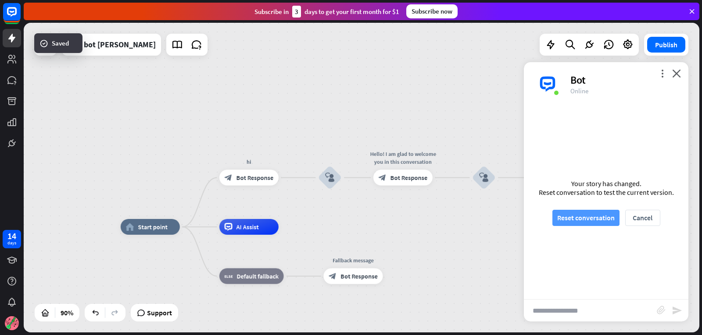
click at [575, 218] on button "Reset conversation" at bounding box center [585, 218] width 67 height 16
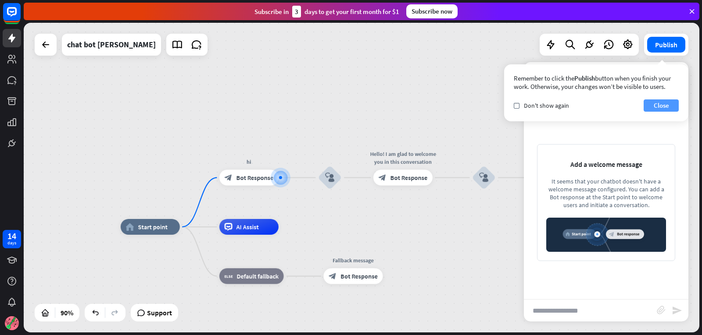
click at [660, 106] on button "Close" at bounding box center [660, 106] width 35 height 12
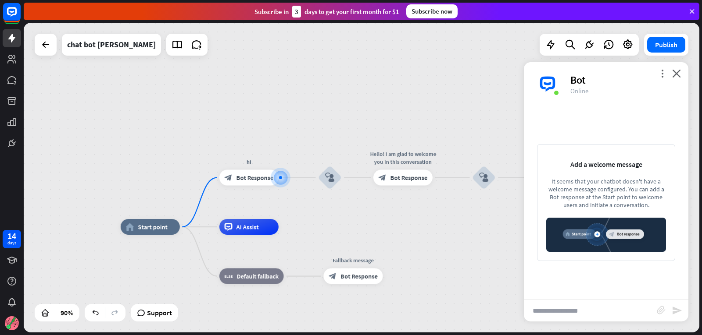
click at [616, 316] on input "text" at bounding box center [590, 311] width 133 height 22
type input "**"
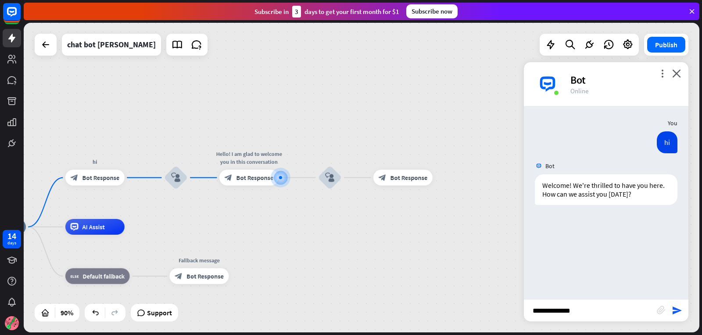
type input "**********"
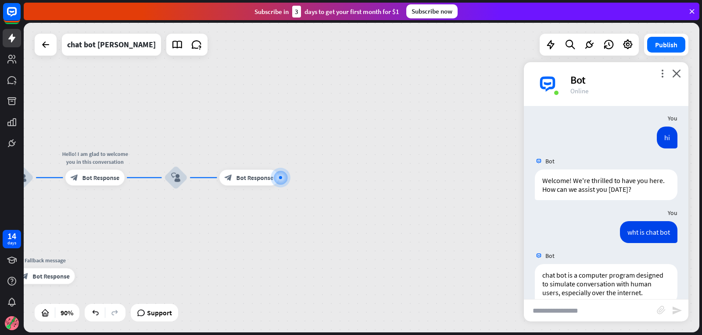
scroll to position [22, 0]
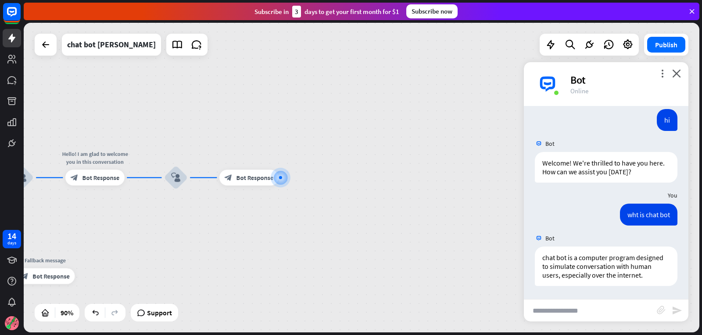
click at [682, 76] on div "more_vert close Bot Online" at bounding box center [606, 84] width 164 height 44
